Goal: Check status: Check status

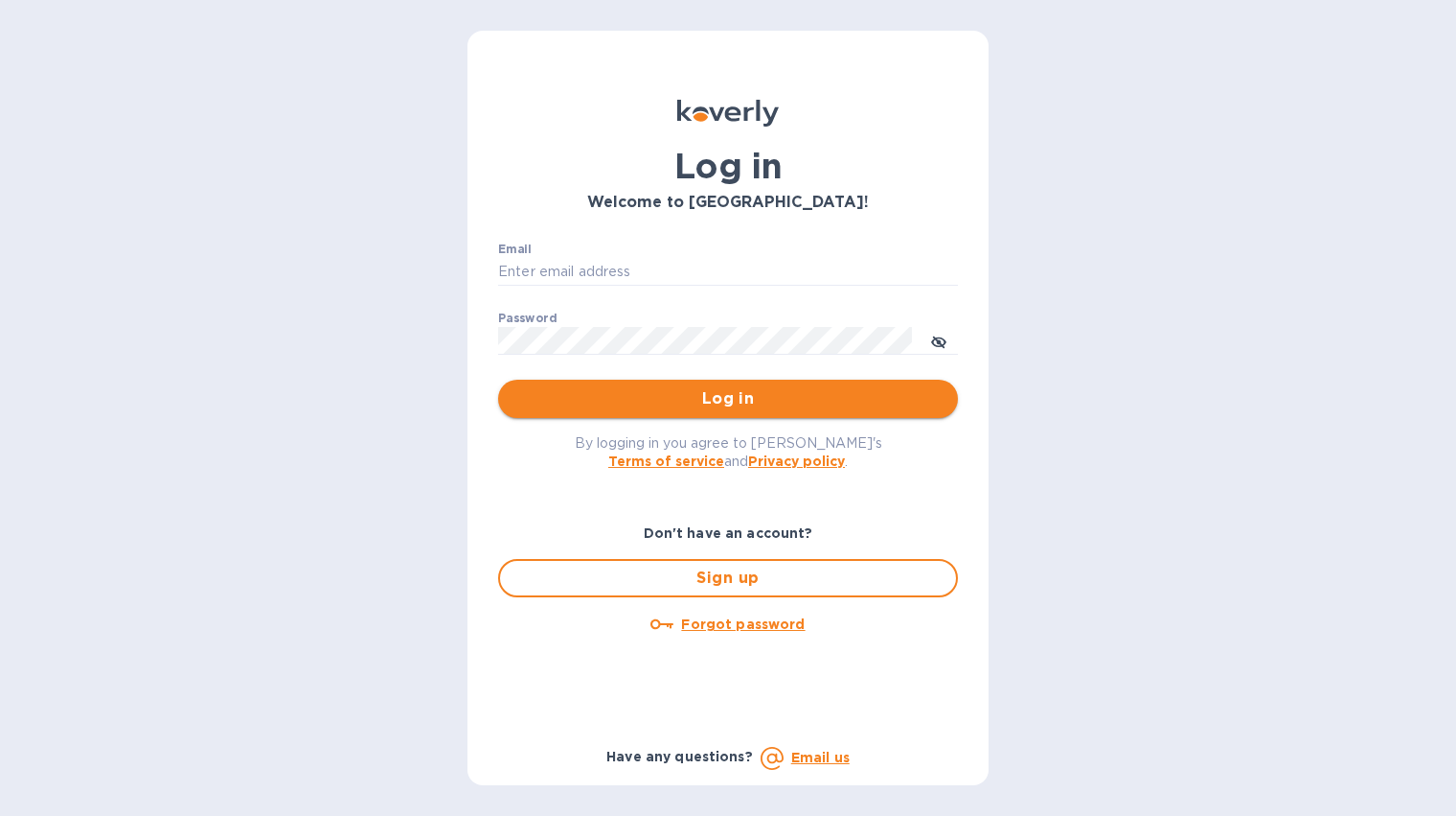
type input "[PERSON_NAME][EMAIL_ADDRESS][DOMAIN_NAME]"
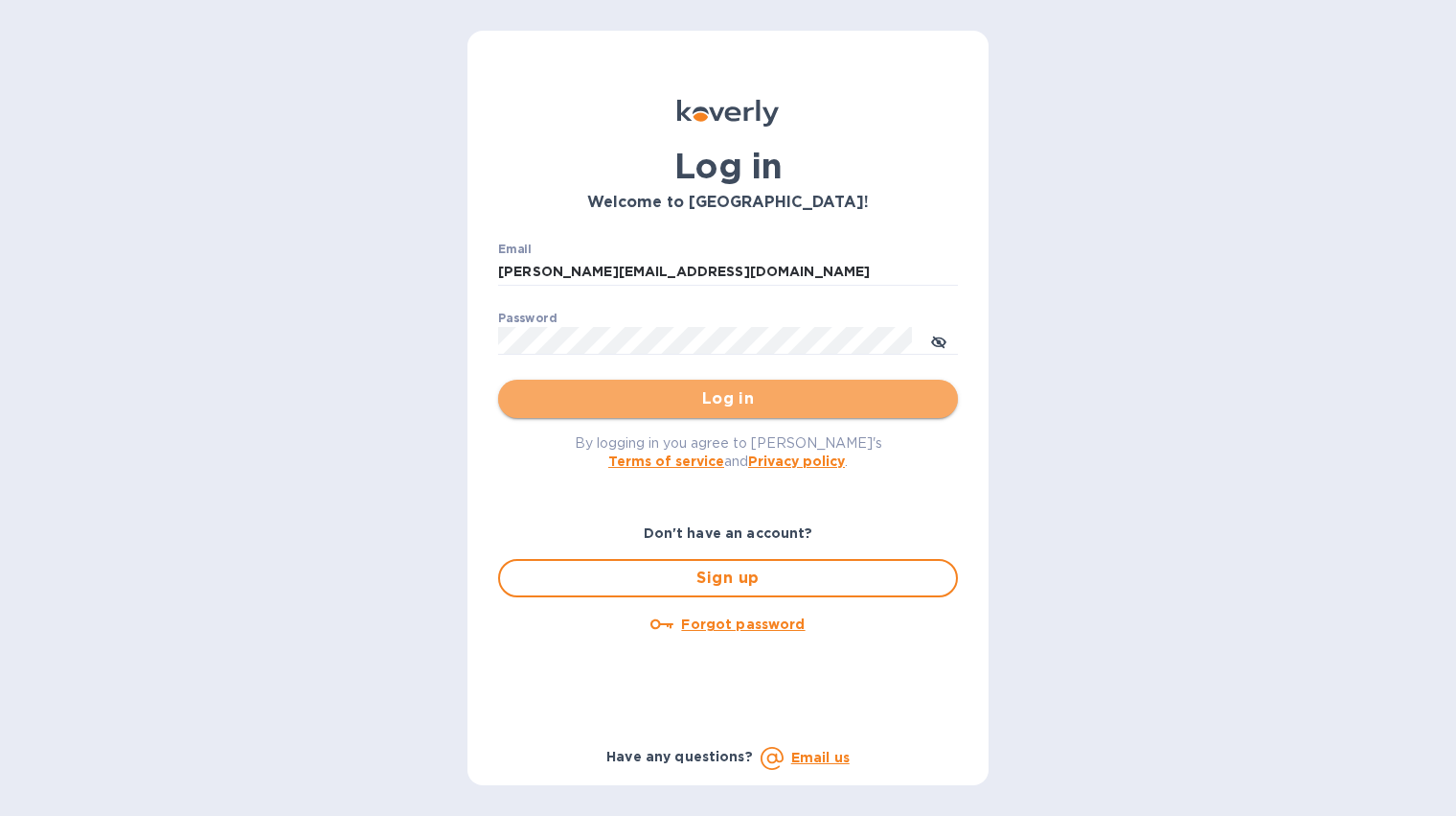
click at [701, 404] on span "Log in" at bounding box center [728, 399] width 429 height 23
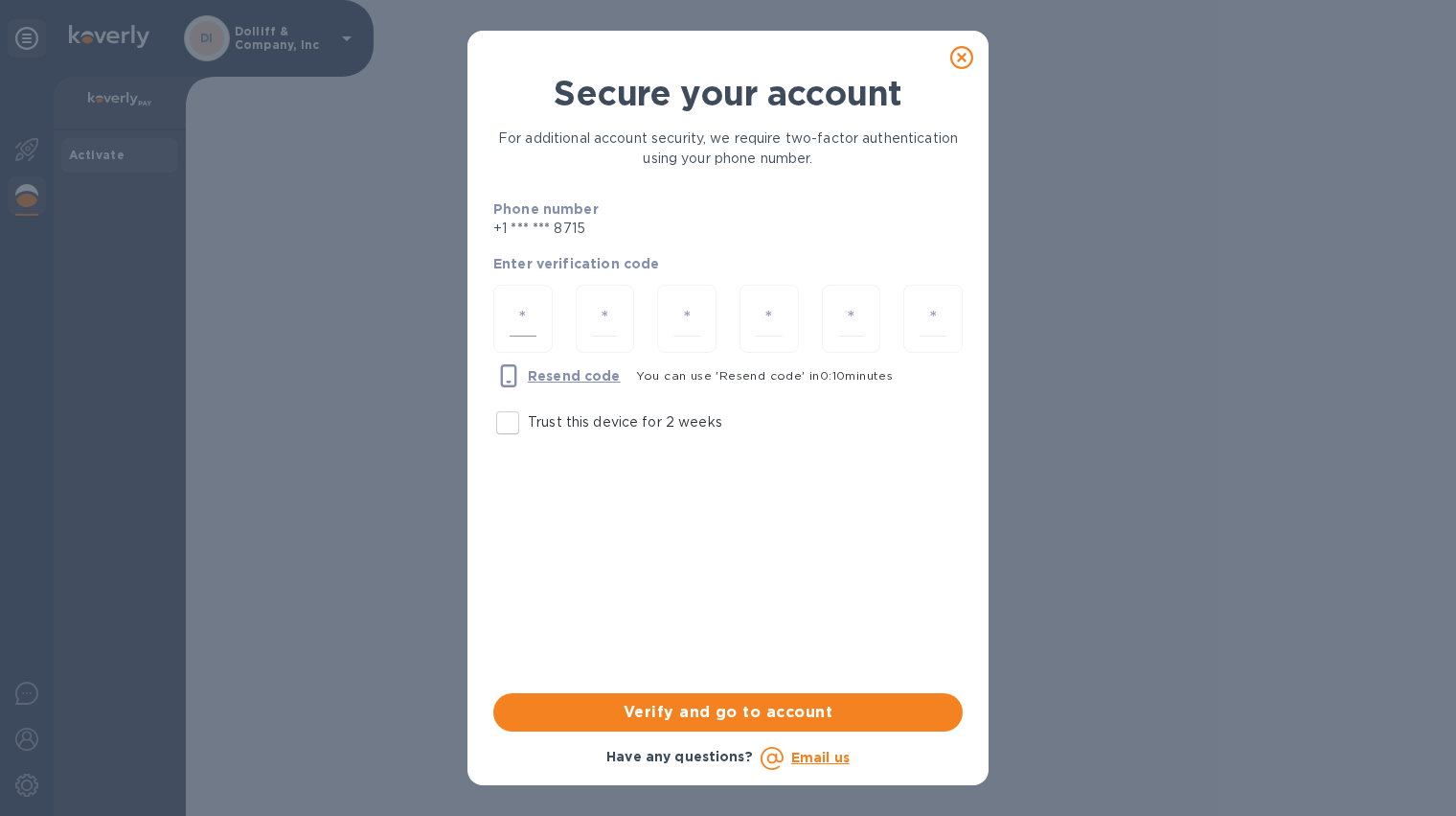
click at [510, 317] on input "number" at bounding box center [522, 319] width 26 height 35
type input "5"
type input "8"
type input "1"
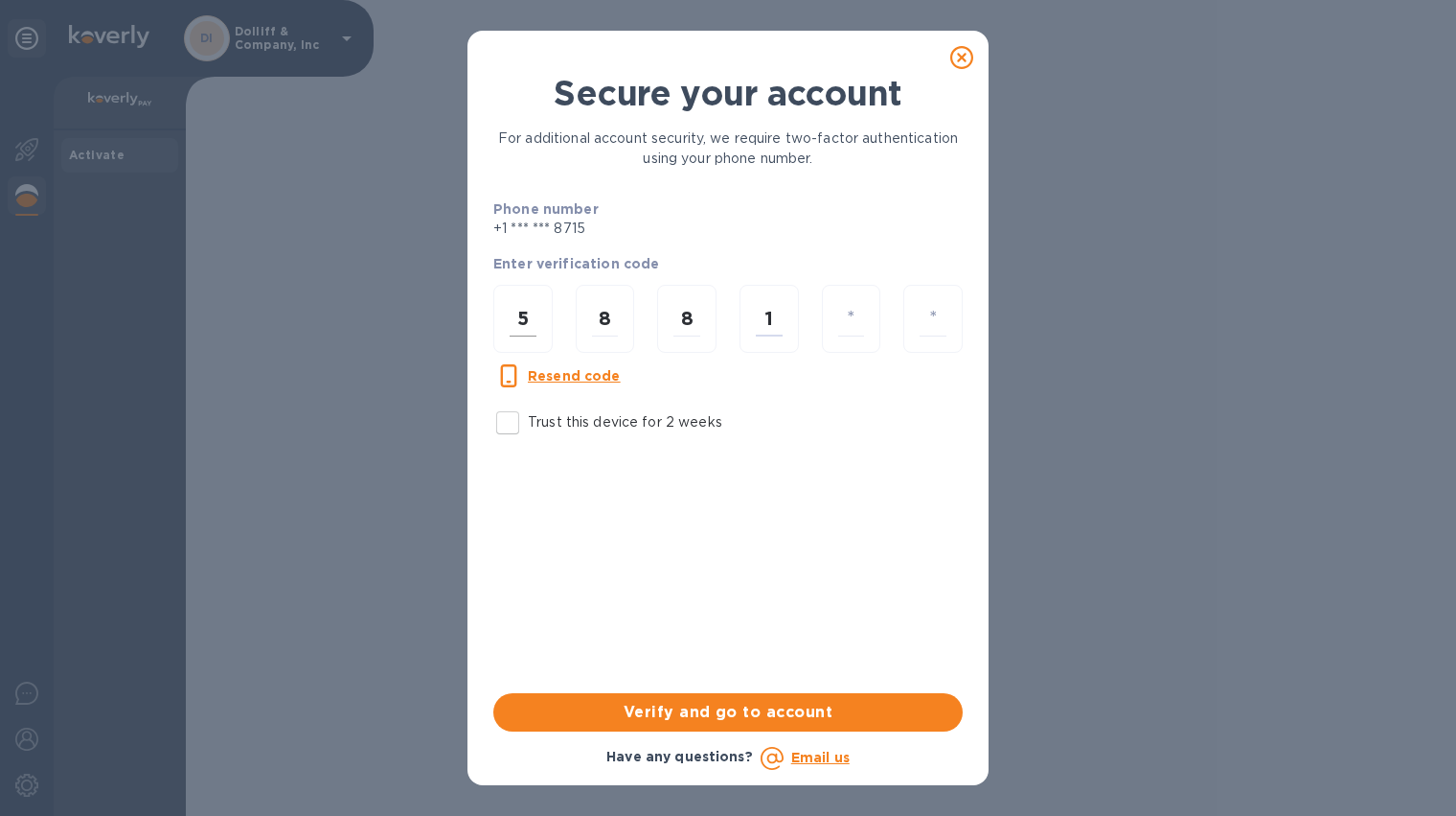
type input "8"
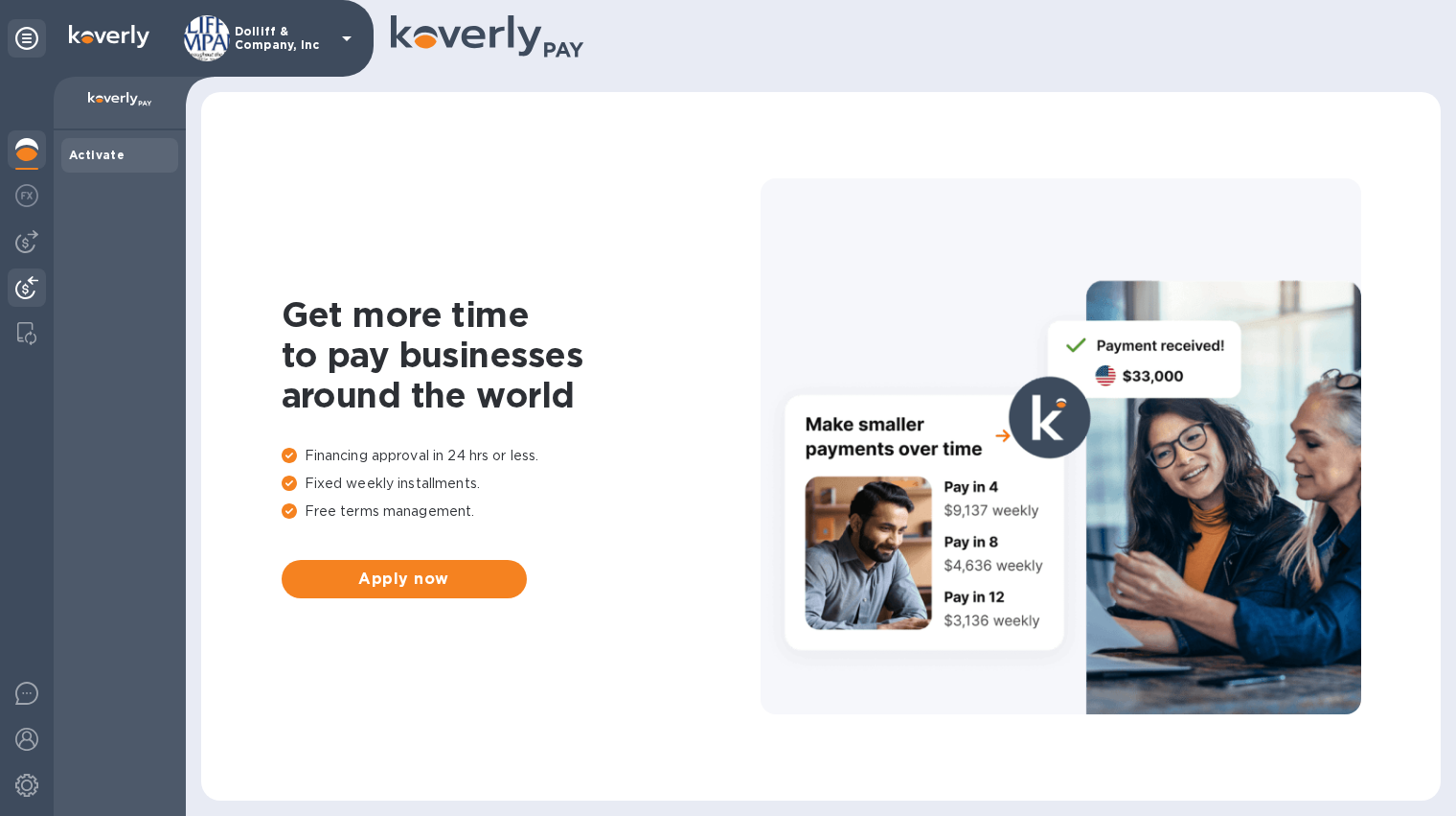
click at [22, 279] on img at bounding box center [27, 288] width 23 height 23
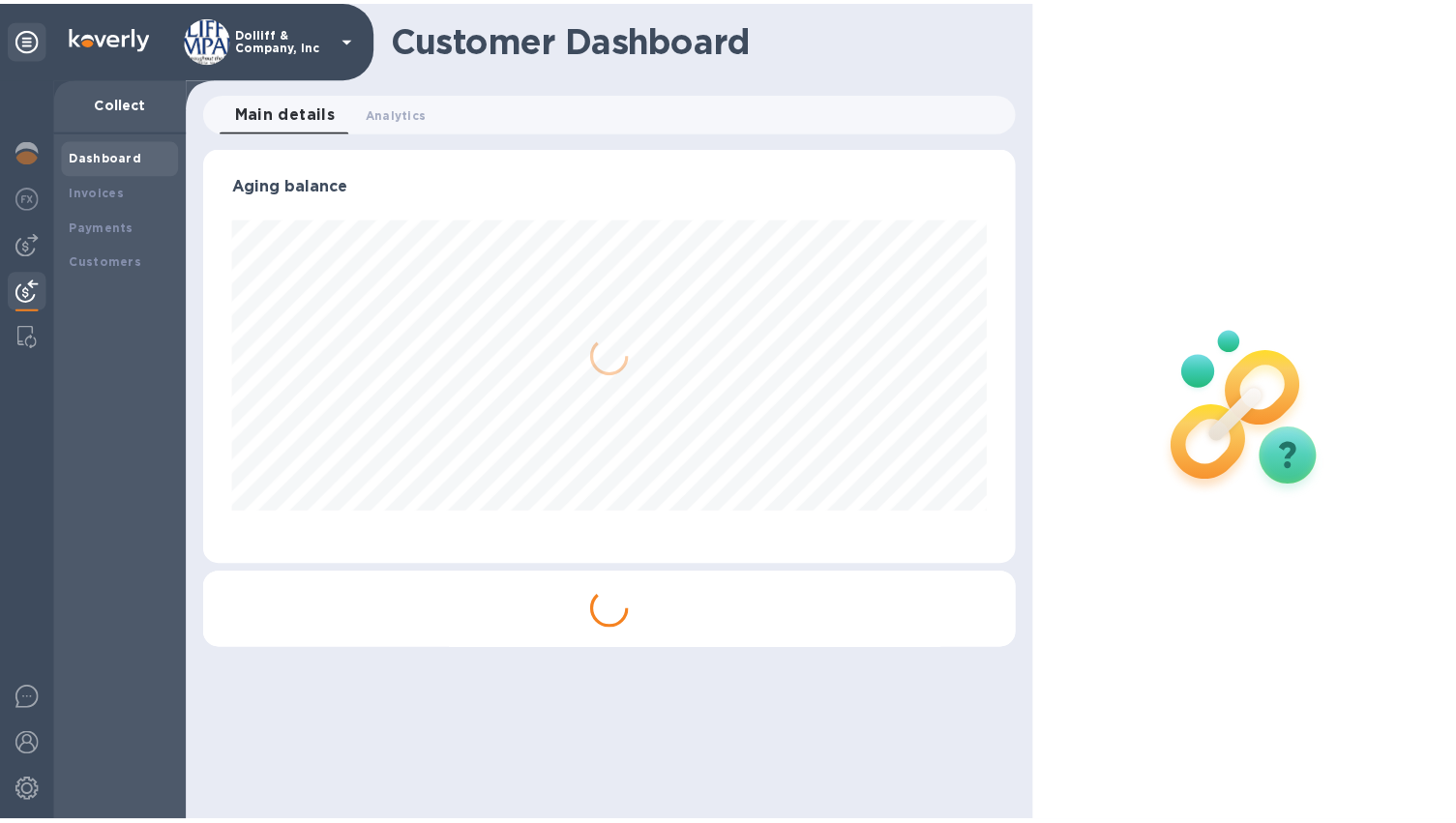
scroll to position [417, 820]
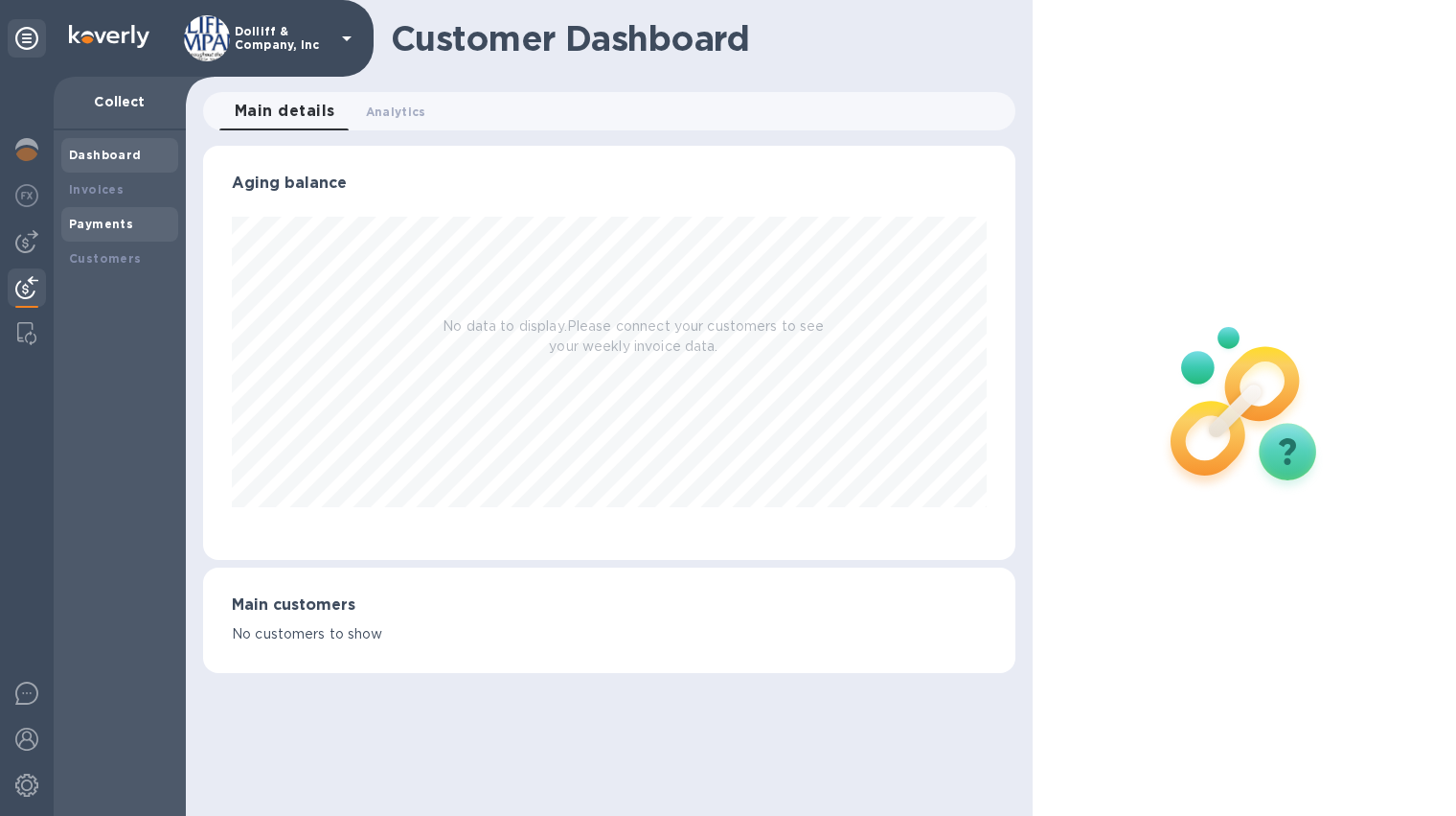
click at [86, 222] on b "Payments" at bounding box center [102, 223] width 65 height 15
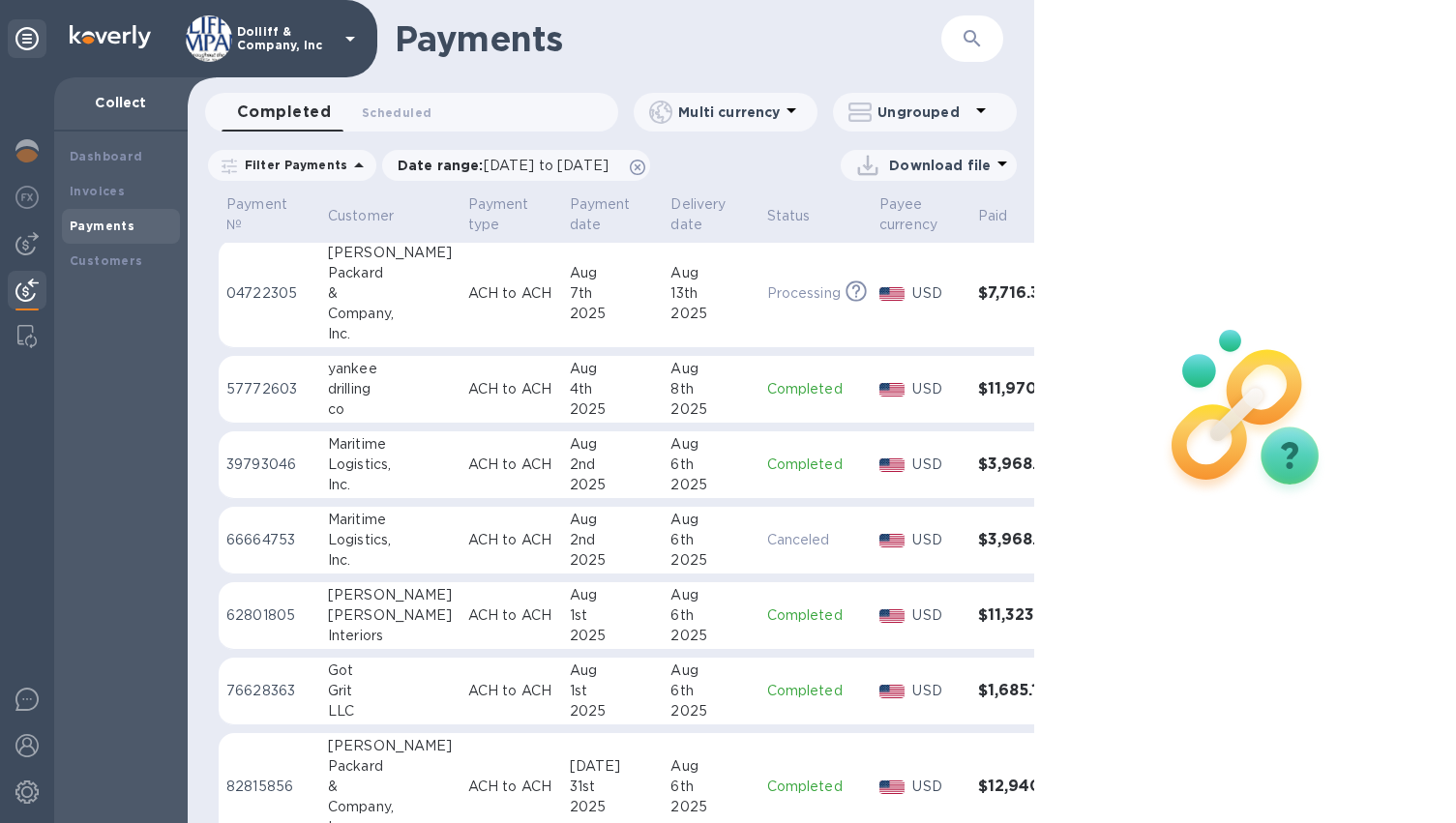
scroll to position [1064, 0]
